Goal: Browse casually

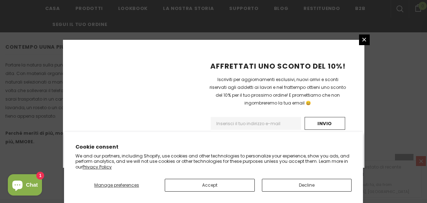
scroll to position [541, 0]
